Goal: Task Accomplishment & Management: Manage account settings

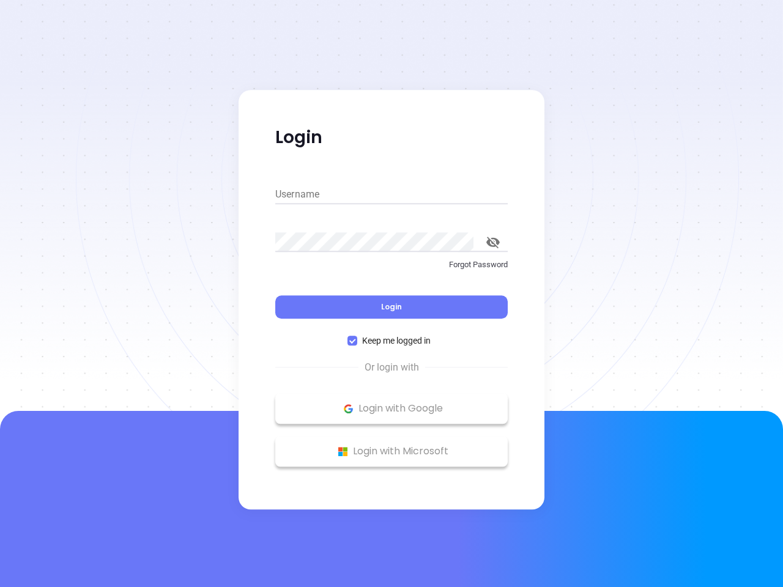
click at [392, 294] on div "Login" at bounding box center [391, 300] width 232 height 38
click at [392, 195] on input "Username" at bounding box center [391, 195] width 232 height 20
click at [493, 242] on icon "toggle password visibility" at bounding box center [492, 243] width 13 height 12
click at [392, 307] on span "Login" at bounding box center [391, 307] width 21 height 10
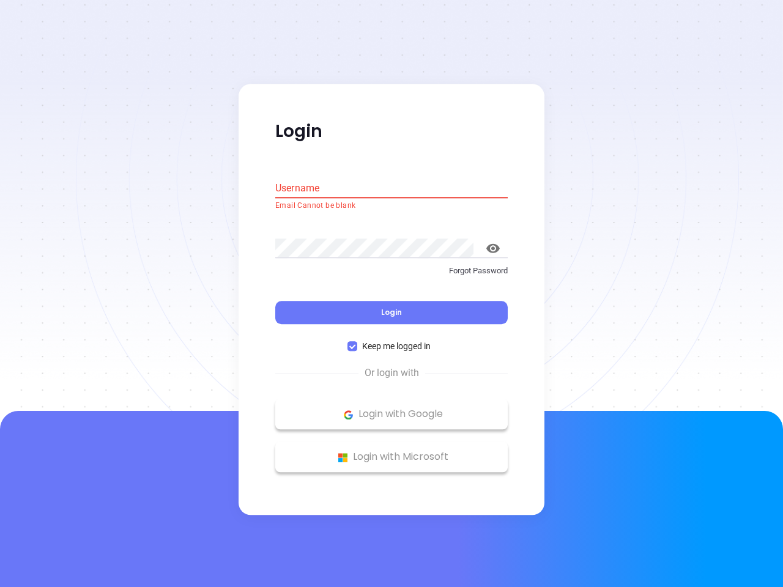
click at [392, 341] on span "Keep me logged in" at bounding box center [396, 346] width 78 height 13
click at [357, 342] on input "Keep me logged in" at bounding box center [352, 347] width 10 height 10
checkbox input "false"
click at [392, 409] on p "Login with Google" at bounding box center [391, 415] width 220 height 18
click at [392, 452] on p "Login with Microsoft" at bounding box center [391, 457] width 220 height 18
